Goal: Obtain resource: Download file/media

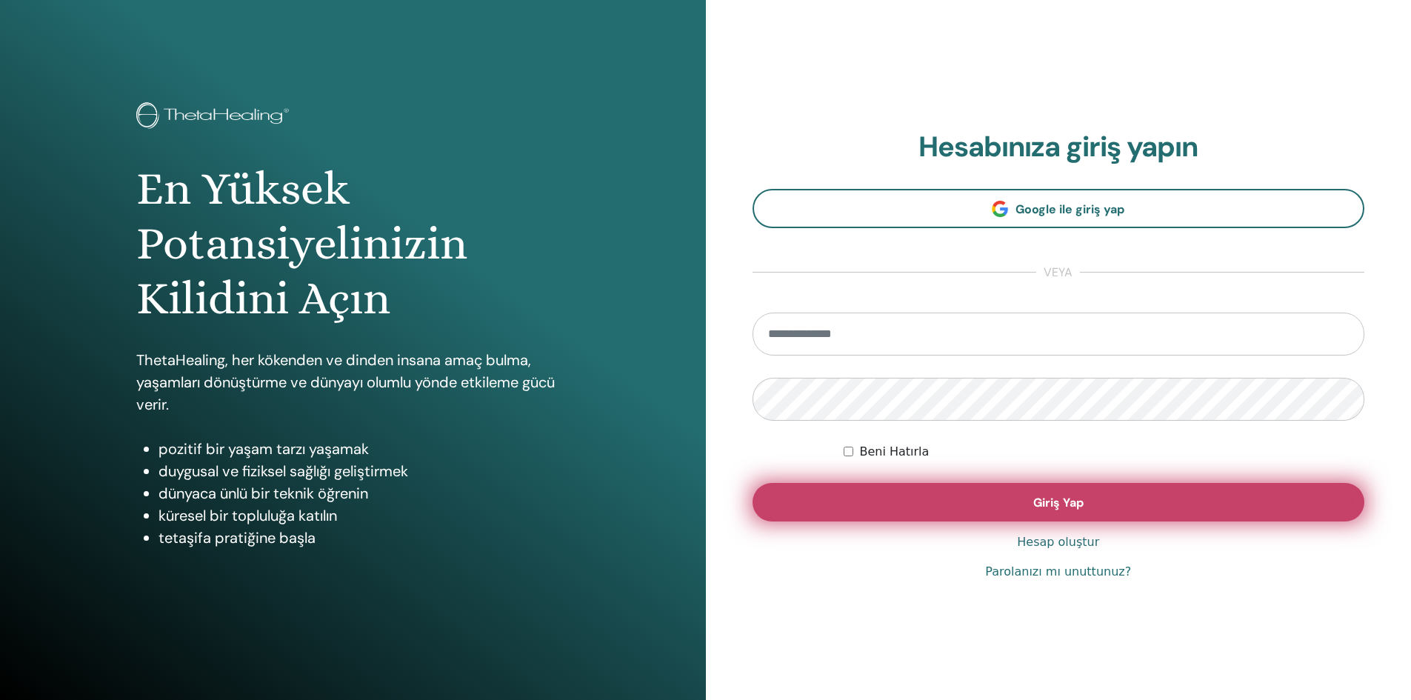
type input "**********"
click at [893, 490] on button "Giriş Yap" at bounding box center [1059, 502] width 613 height 39
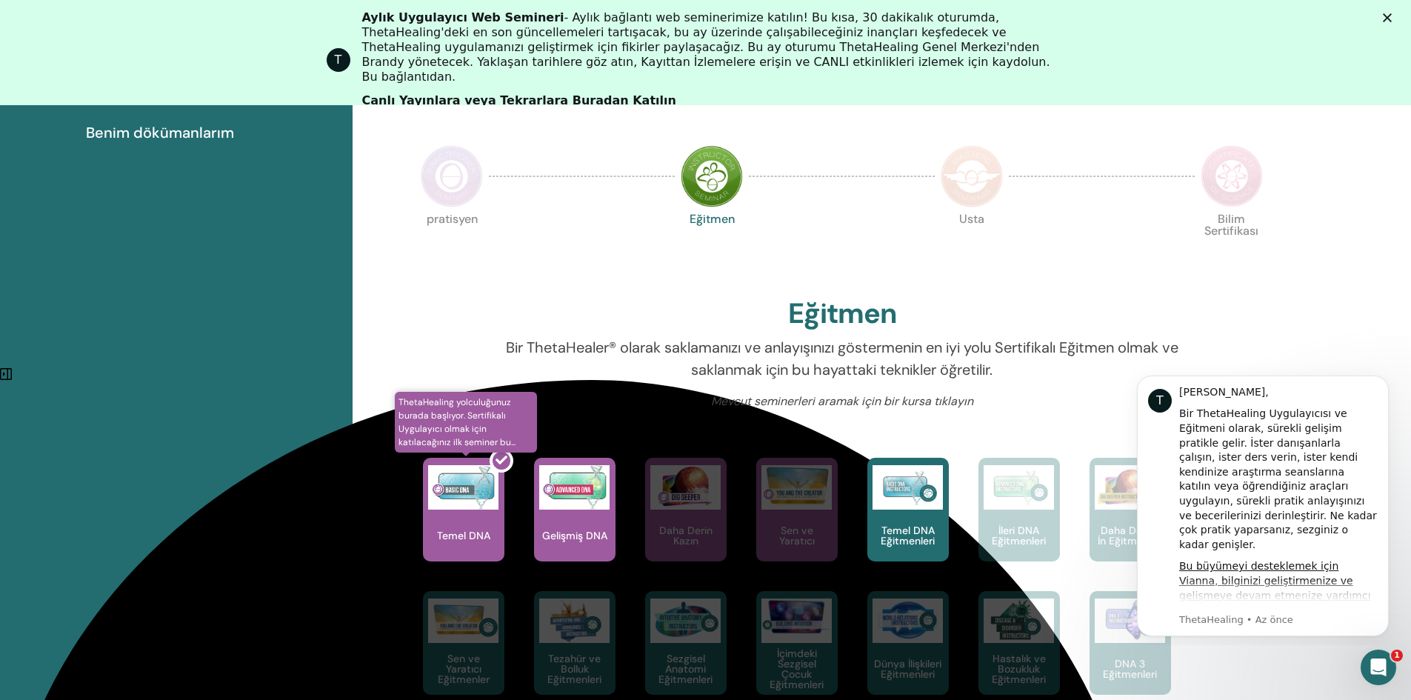
click at [451, 527] on div at bounding box center [472, 515] width 81 height 133
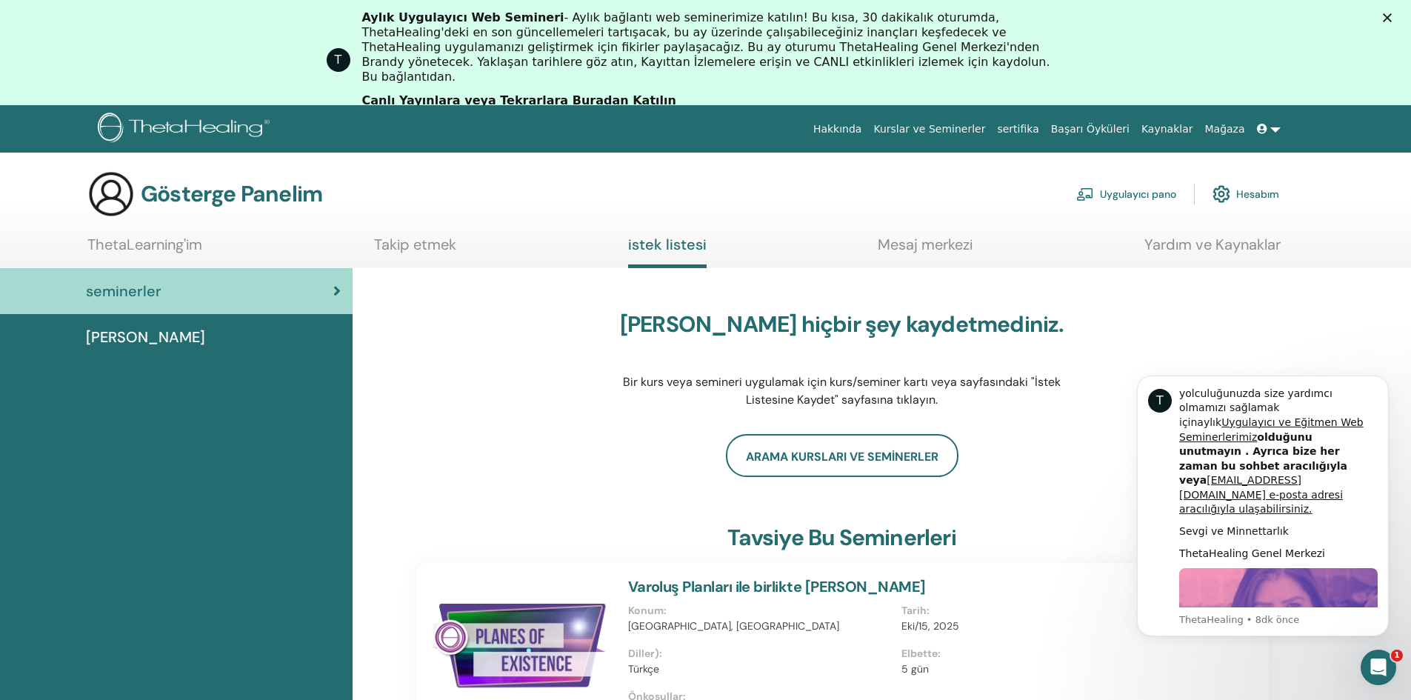
click at [1039, 133] on font "sertifika" at bounding box center [1017, 129] width 41 height 12
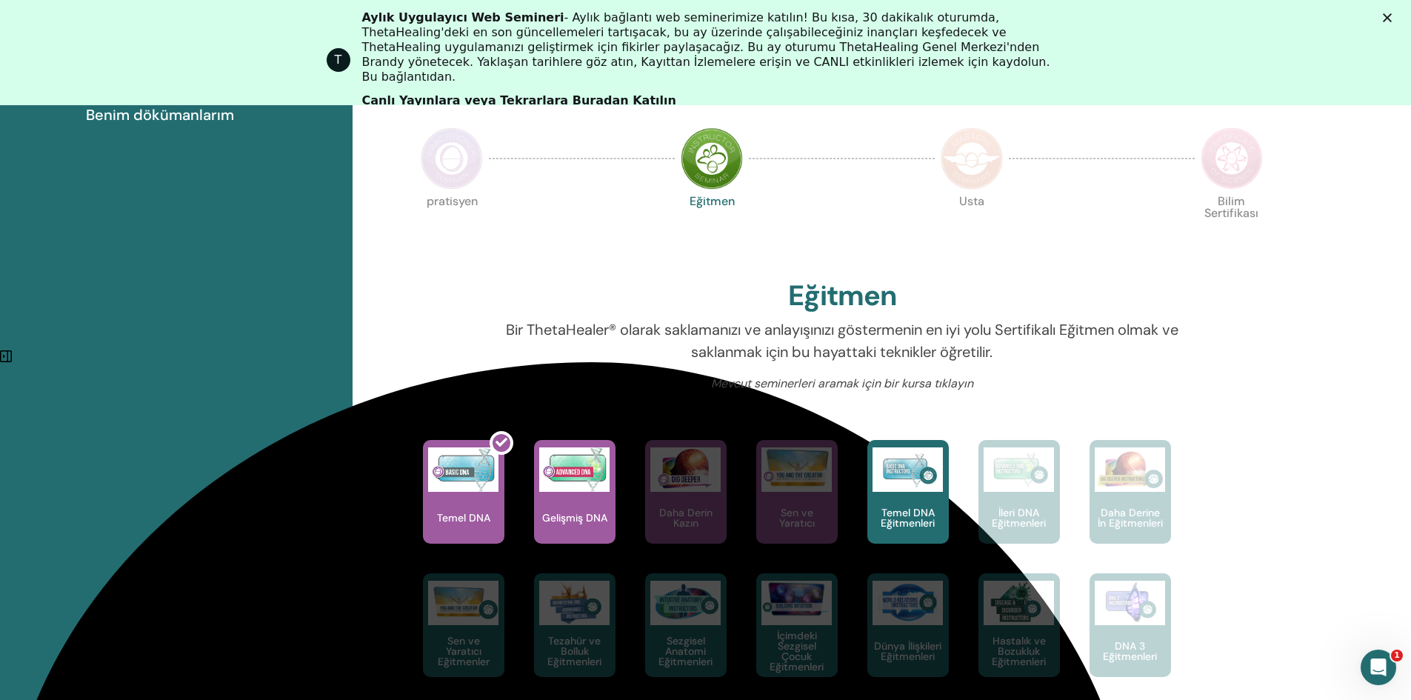
scroll to position [410, 0]
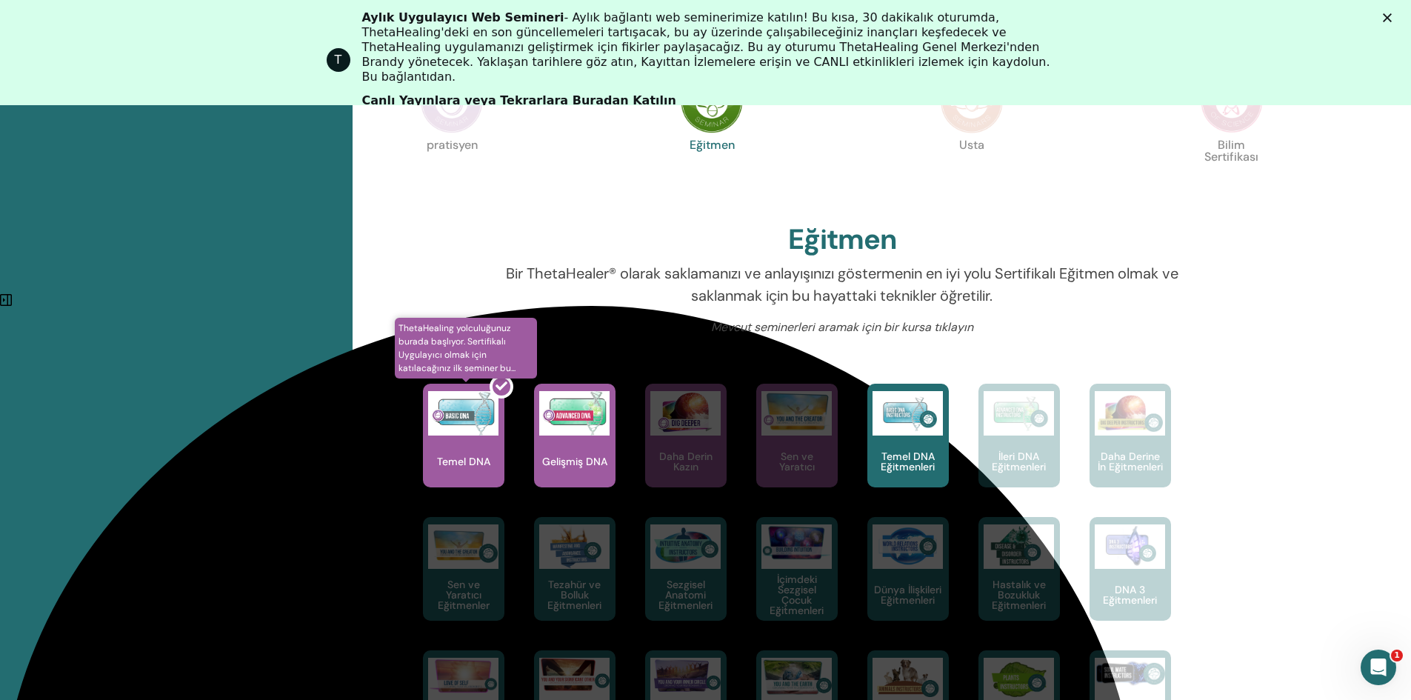
click at [450, 432] on div at bounding box center [472, 441] width 81 height 133
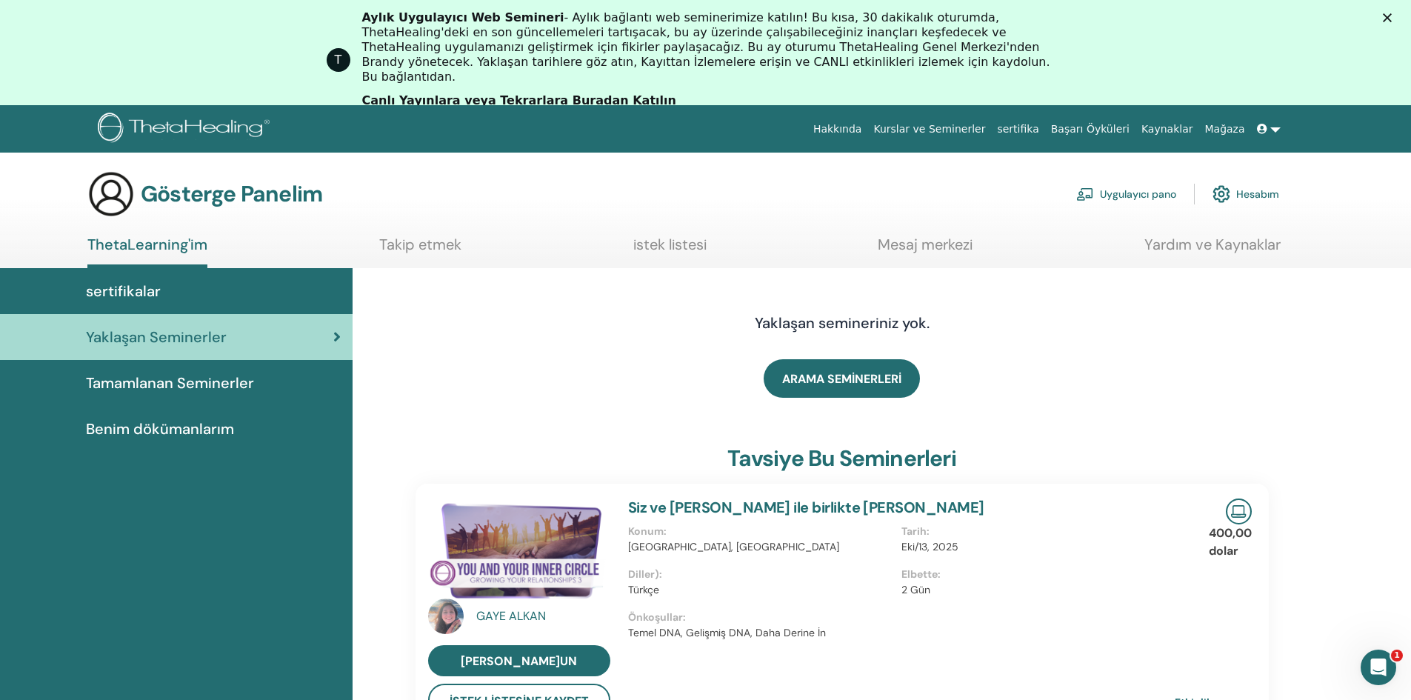
click at [227, 387] on font "Tamamlanan Seminerler" at bounding box center [170, 382] width 168 height 19
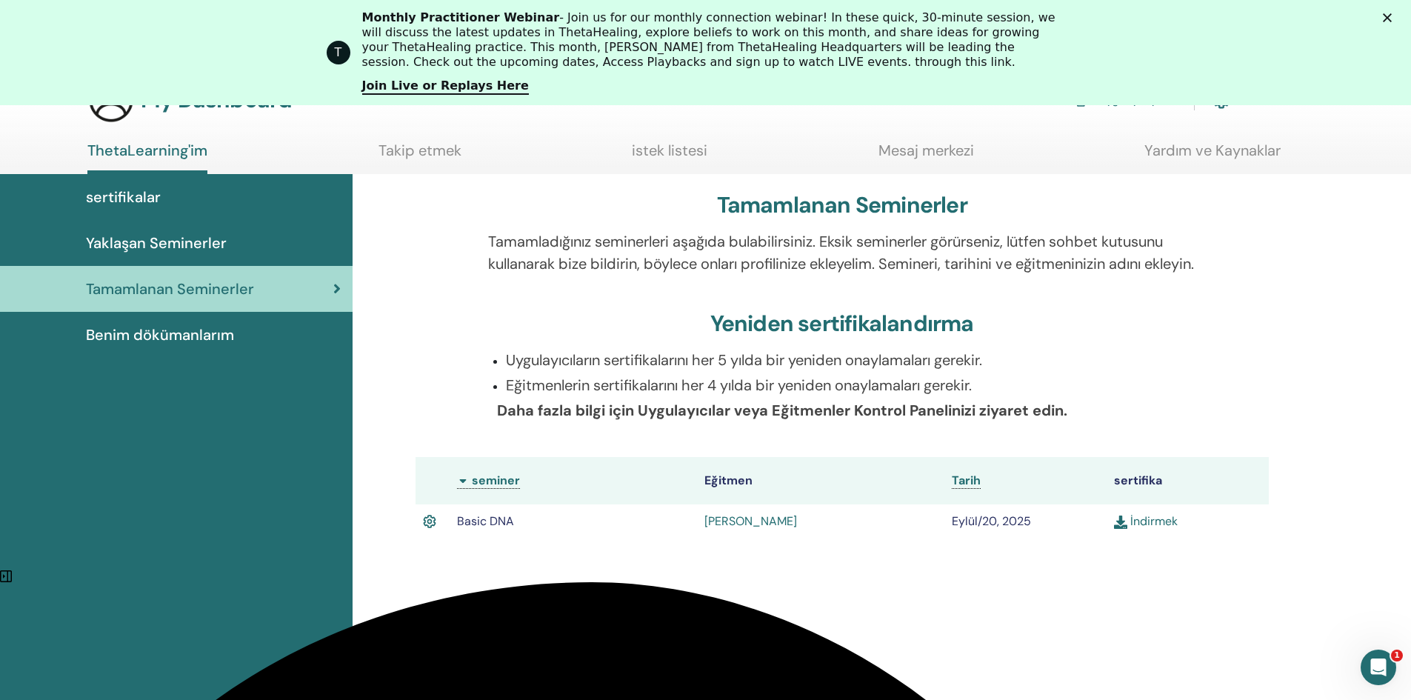
scroll to position [113, 0]
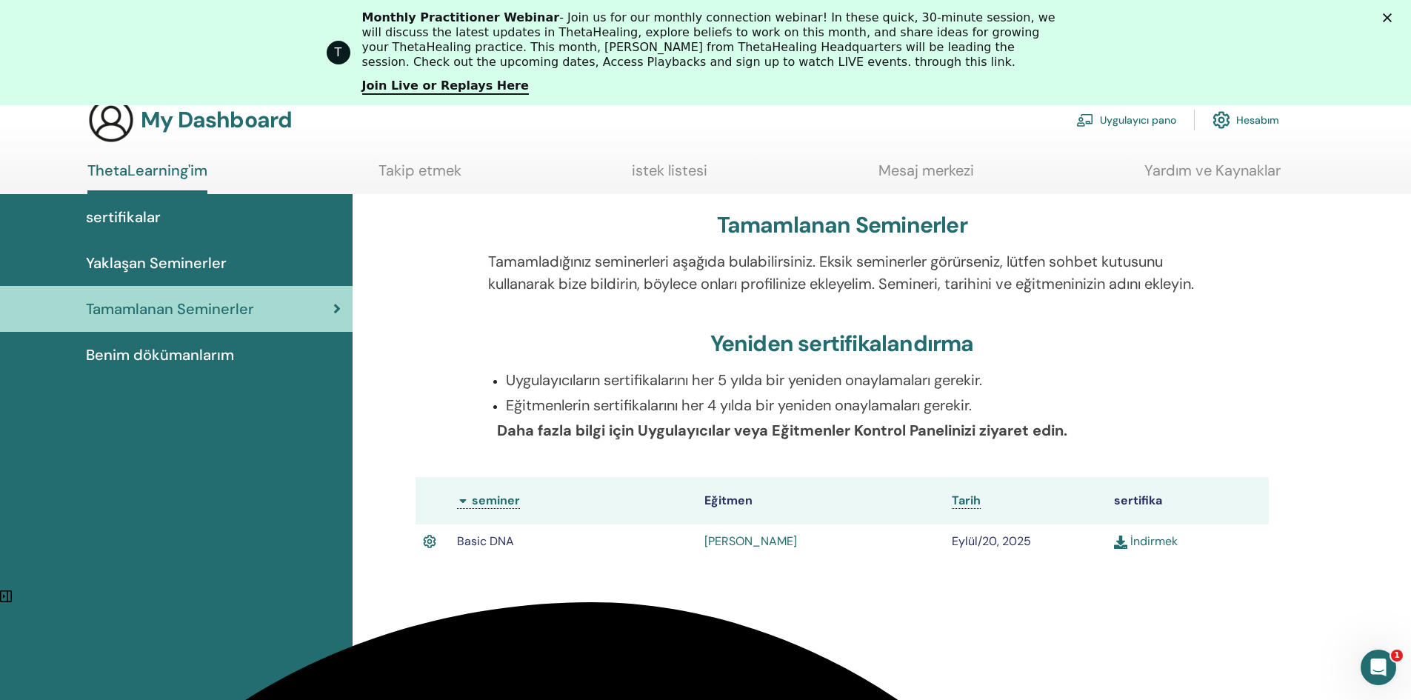
click at [1162, 549] on link "İndirmek" at bounding box center [1146, 541] width 64 height 16
